Goal: Task Accomplishment & Management: Manage account settings

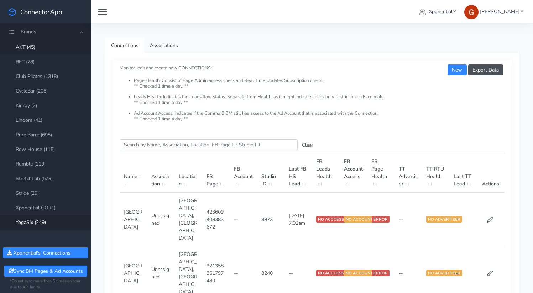
click at [22, 224] on link "YogaSix (249)" at bounding box center [45, 222] width 91 height 15
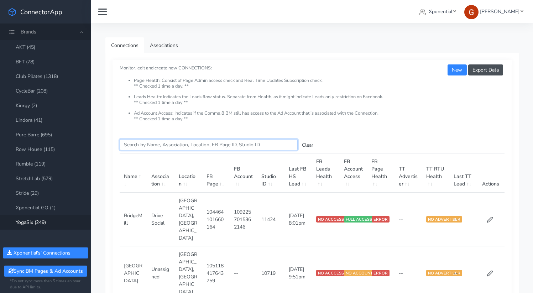
click at [173, 144] on input "Search this table" at bounding box center [209, 144] width 178 height 11
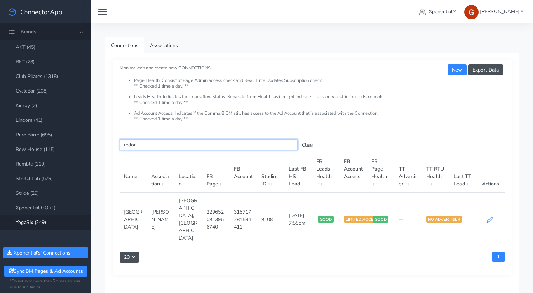
type input "redon"
click at [491, 217] on icon at bounding box center [490, 220] width 6 height 6
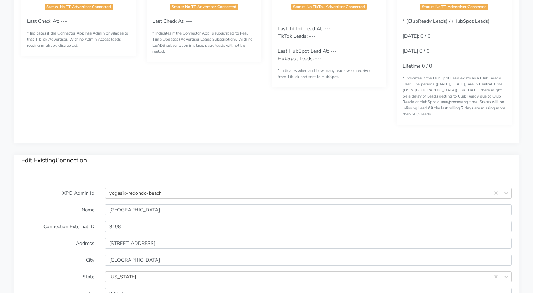
scroll to position [488, 0]
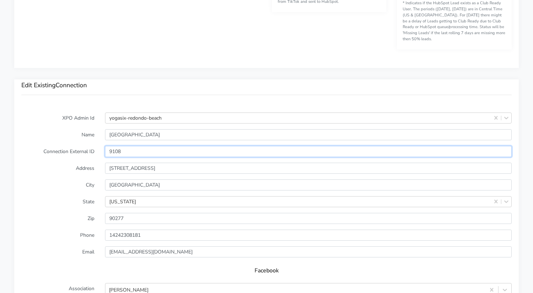
click at [115, 148] on input "9108" at bounding box center [308, 151] width 407 height 11
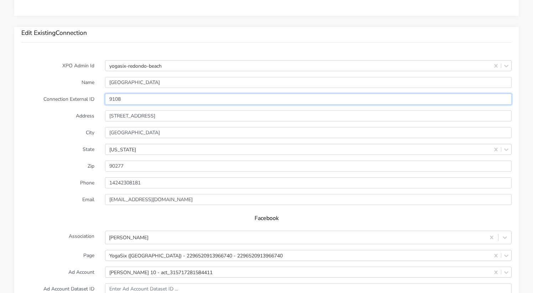
scroll to position [623, 0]
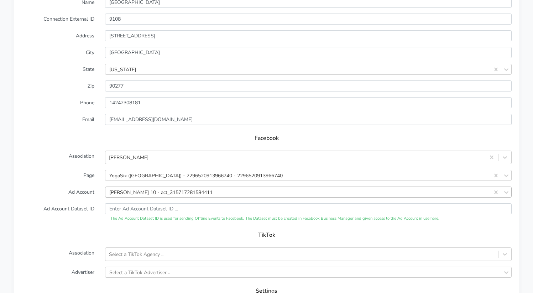
click at [155, 181] on form "XPO Admin Id yogasix-redondo-beach Name [GEOGRAPHIC_DATA] Connection External I…" at bounding box center [266, 155] width 491 height 351
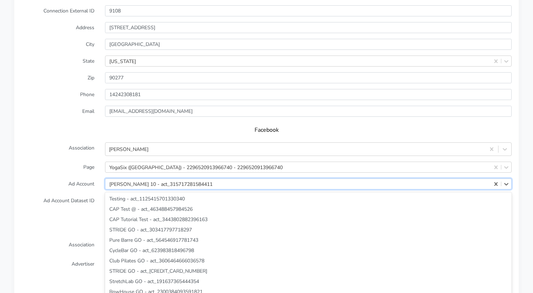
scroll to position [19316, 0]
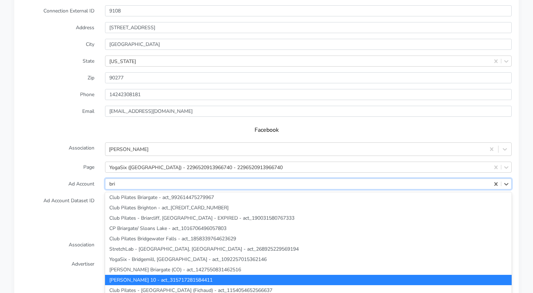
type input "brid"
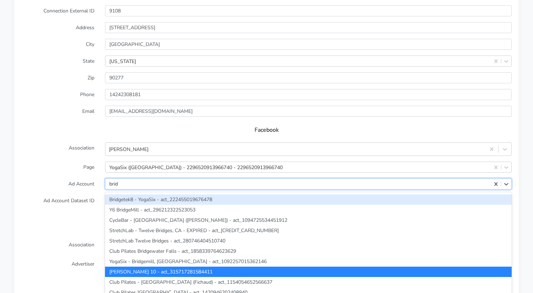
click at [160, 195] on div "Bridgetek8 - YogaSix - act_222455019676478" at bounding box center [308, 200] width 407 height 10
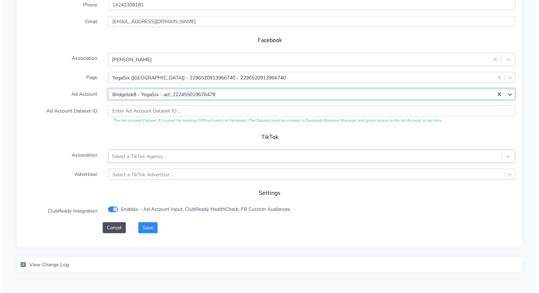
scroll to position [736, 0]
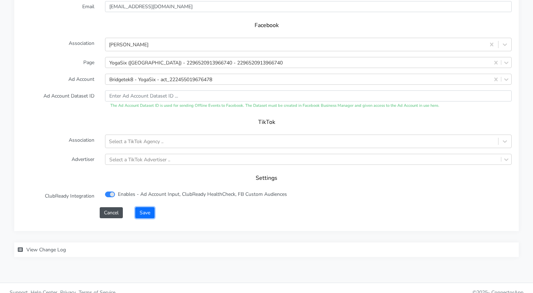
click at [144, 207] on button "Save" at bounding box center [144, 212] width 19 height 11
click at [153, 207] on button "Save" at bounding box center [144, 212] width 19 height 11
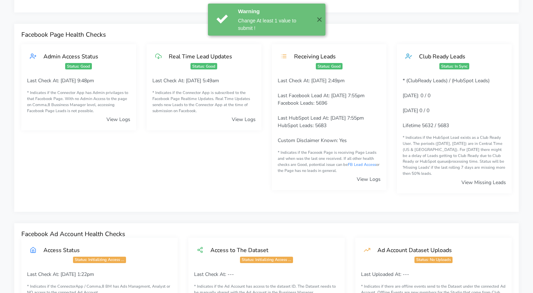
scroll to position [0, 0]
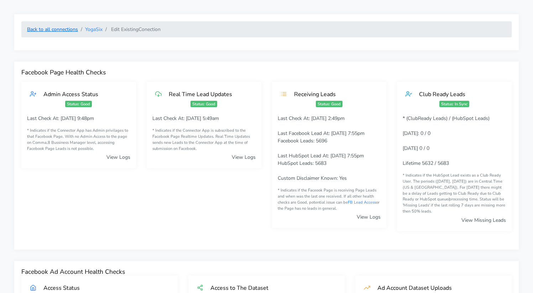
click at [64, 30] on link "Back to all connections" at bounding box center [52, 29] width 51 height 7
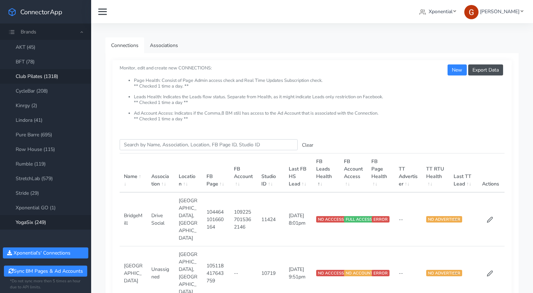
click at [44, 80] on link "Club Pilates (1318)" at bounding box center [45, 76] width 91 height 15
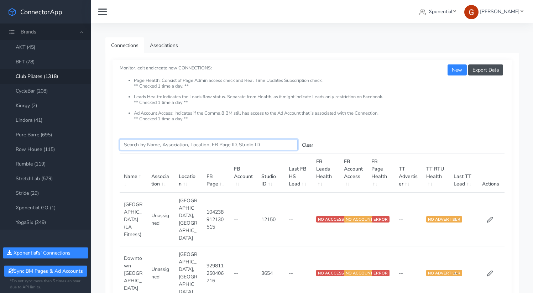
click at [157, 146] on input "Search this table" at bounding box center [209, 144] width 178 height 11
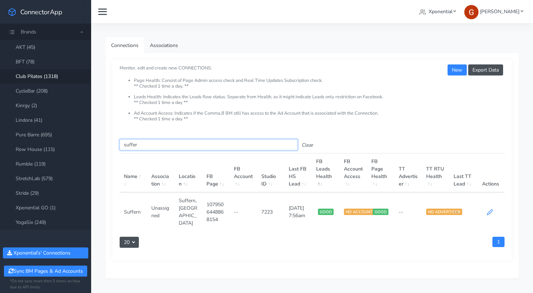
type input "suffer"
click at [489, 210] on icon at bounding box center [490, 212] width 5 height 5
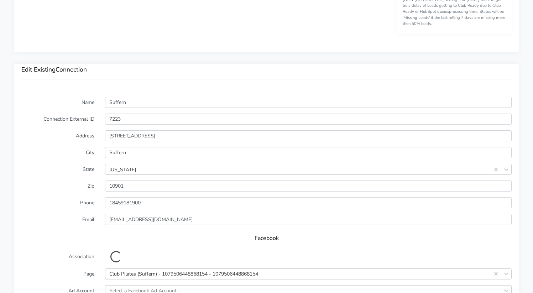
scroll to position [651, 0]
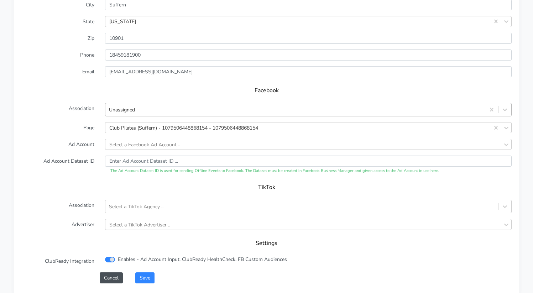
click at [134, 106] on div "Unassigned" at bounding box center [122, 109] width 26 height 7
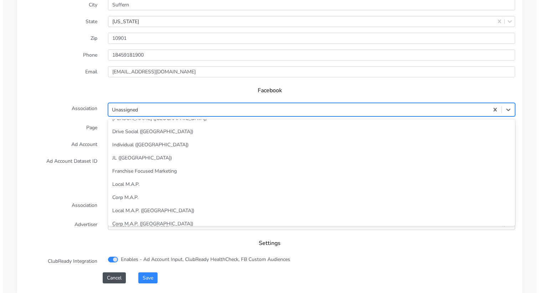
scroll to position [39, 0]
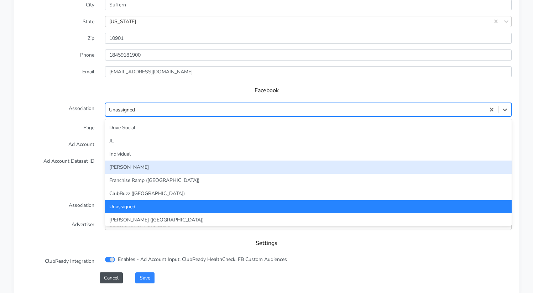
click at [139, 161] on div "[PERSON_NAME]" at bounding box center [308, 167] width 407 height 13
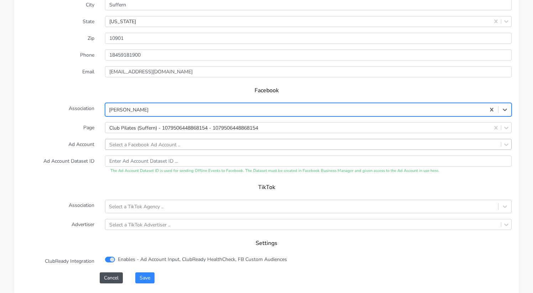
click at [129, 141] on div "Select a Facebook Ad Account .." at bounding box center [144, 144] width 71 height 7
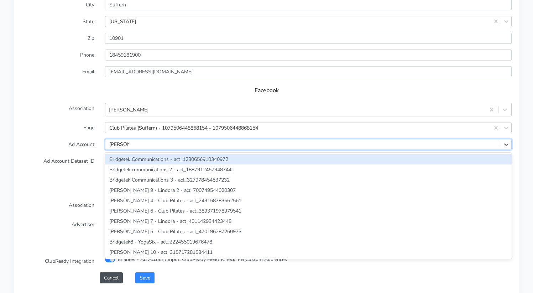
type input "[PERSON_NAME]"
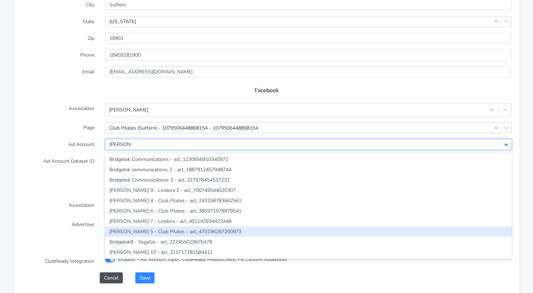
click at [166, 227] on div "[PERSON_NAME] 5 - Club Pilates - act_470196287260973" at bounding box center [308, 232] width 407 height 10
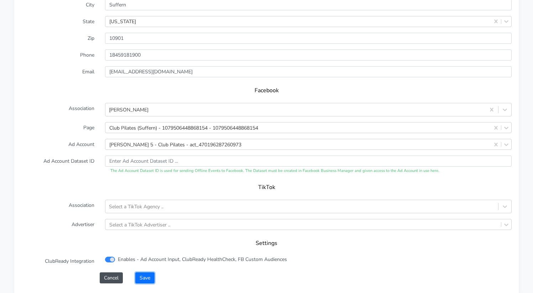
click at [147, 273] on button "Save" at bounding box center [144, 278] width 19 height 11
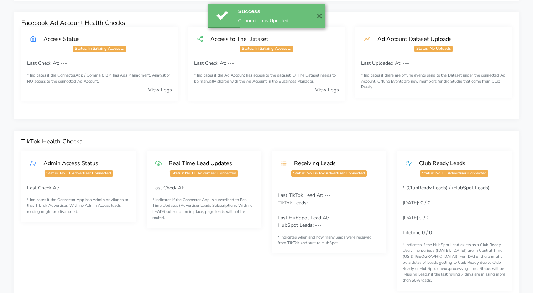
scroll to position [599, 0]
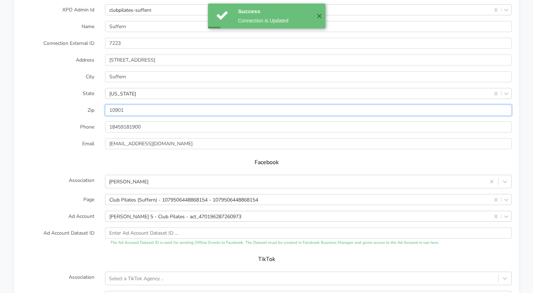
click at [115, 105] on input "input" at bounding box center [308, 110] width 407 height 11
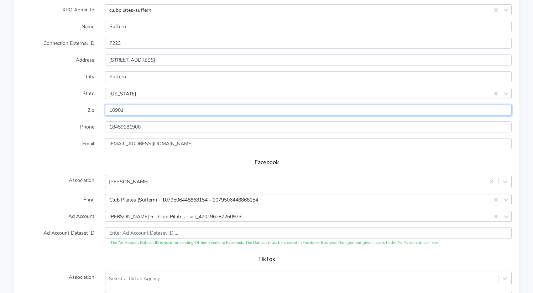
click at [115, 105] on input "input" at bounding box center [308, 110] width 407 height 11
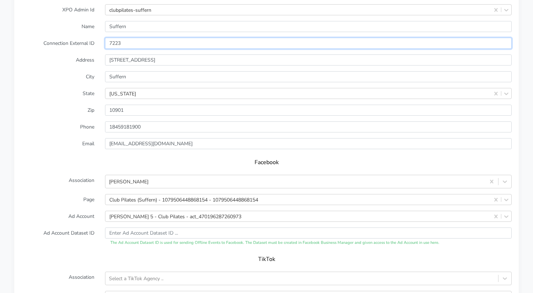
click at [115, 38] on input "7223" at bounding box center [308, 43] width 407 height 11
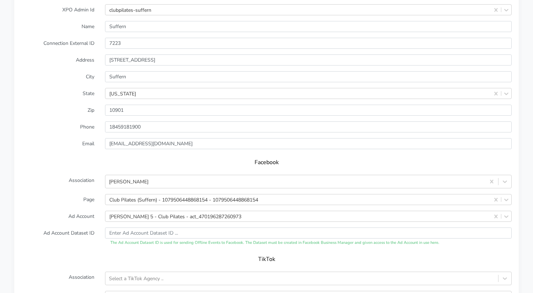
click at [88, 56] on label "Address" at bounding box center [58, 60] width 84 height 11
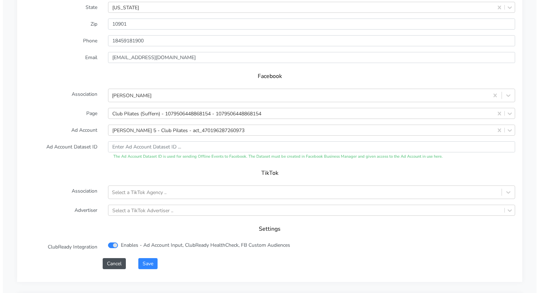
scroll to position [736, 0]
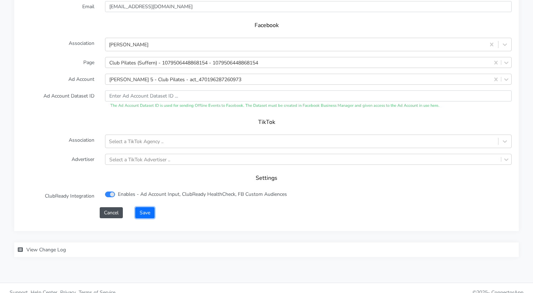
click at [142, 207] on button "Save" at bounding box center [144, 212] width 19 height 11
click at [149, 207] on button "Save" at bounding box center [144, 212] width 19 height 11
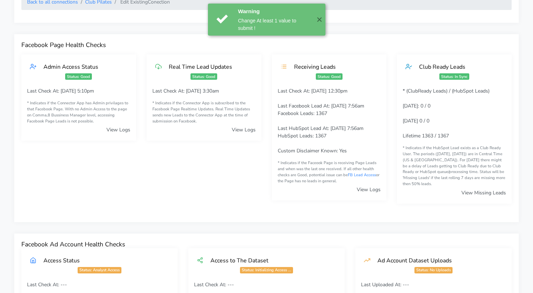
scroll to position [0, 0]
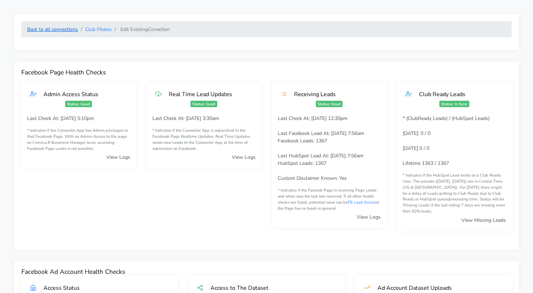
click at [74, 30] on link "Back to all connections" at bounding box center [52, 29] width 51 height 7
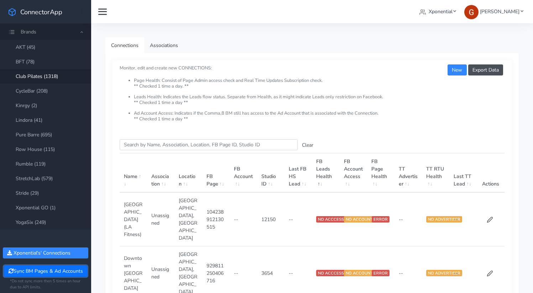
click at [58, 272] on button "Sync BM Pages & Ad Accounts" at bounding box center [45, 271] width 83 height 11
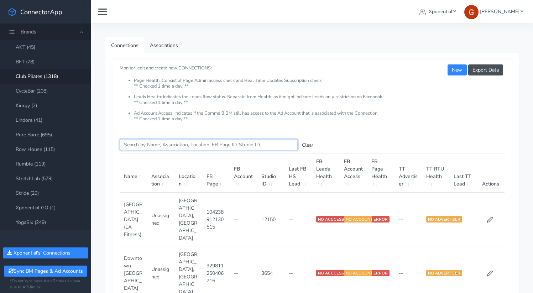
click at [168, 146] on input "Search this table" at bounding box center [209, 144] width 178 height 11
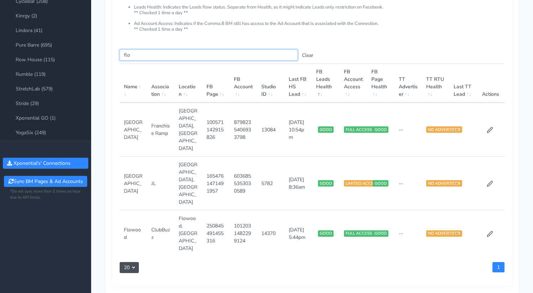
scroll to position [93, 0]
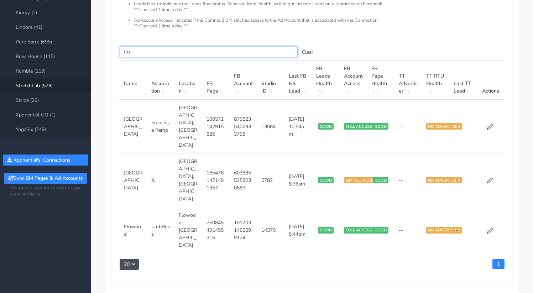
type input "flo"
click at [27, 88] on link "StretchLab (579)" at bounding box center [45, 85] width 91 height 15
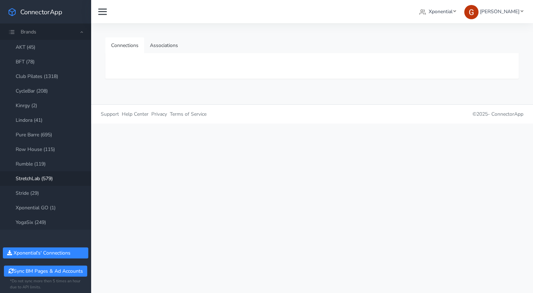
click at [43, 174] on link "StretchLab (579)" at bounding box center [45, 178] width 91 height 15
